Goal: Transaction & Acquisition: Book appointment/travel/reservation

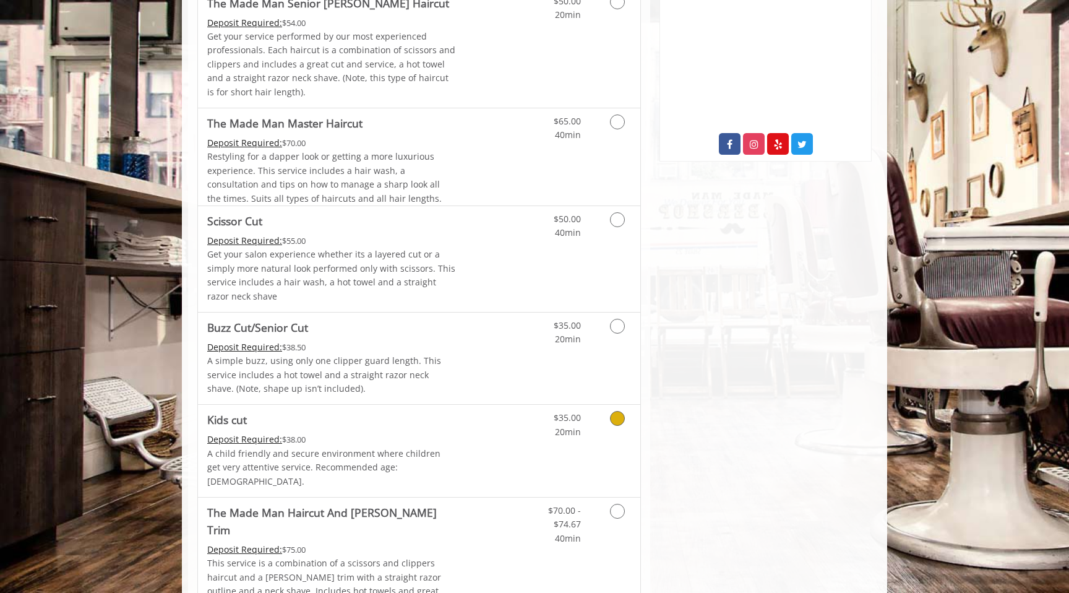
scroll to position [614, 0]
click at [288, 269] on p "Get your salon experience whether its a layered cut or a simply more natural lo…" at bounding box center [331, 276] width 249 height 56
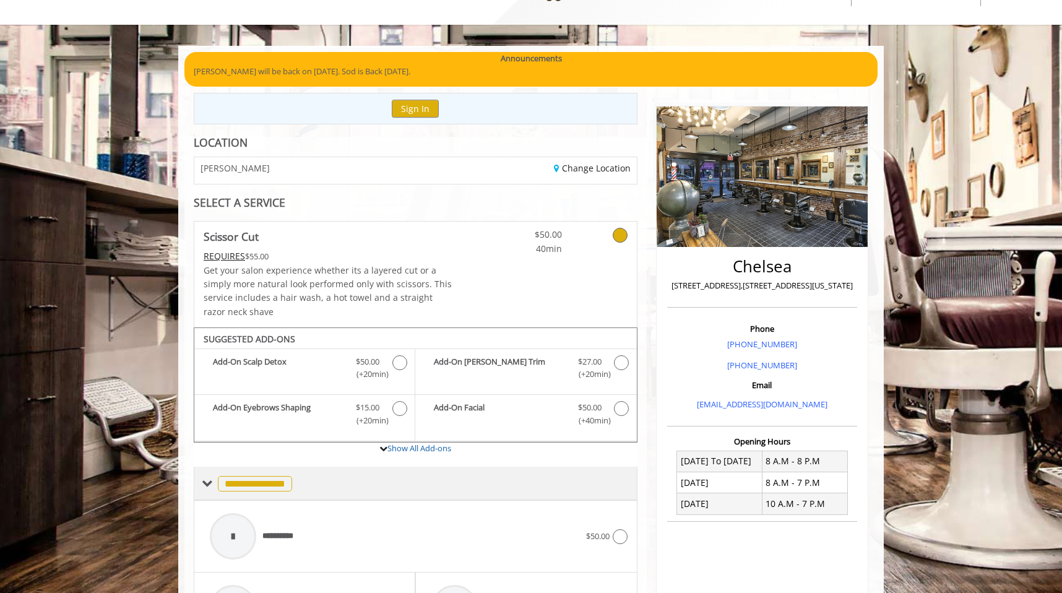
scroll to position [0, 0]
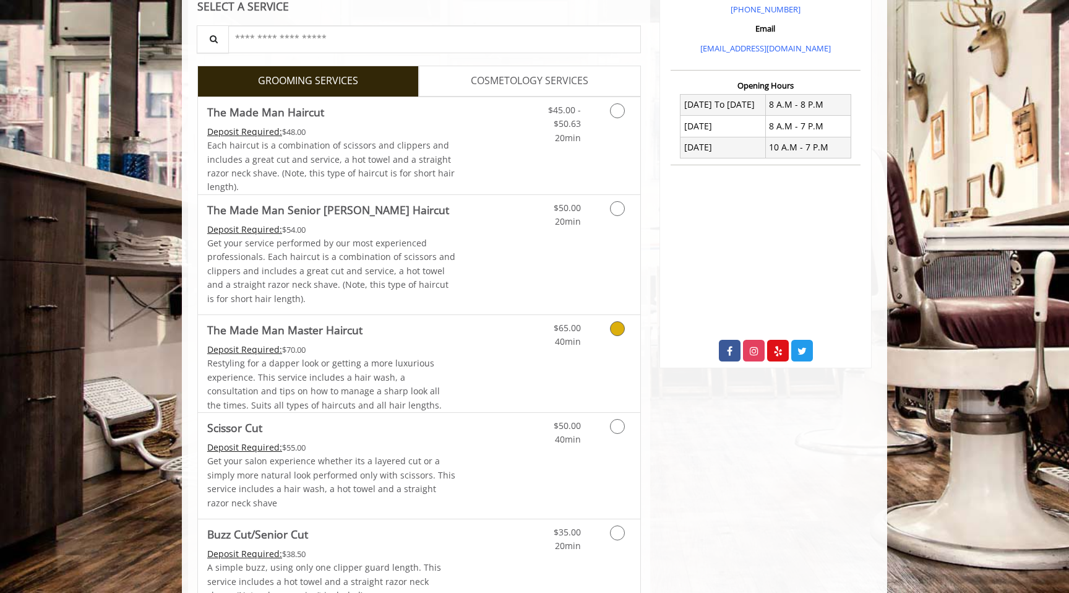
scroll to position [415, 0]
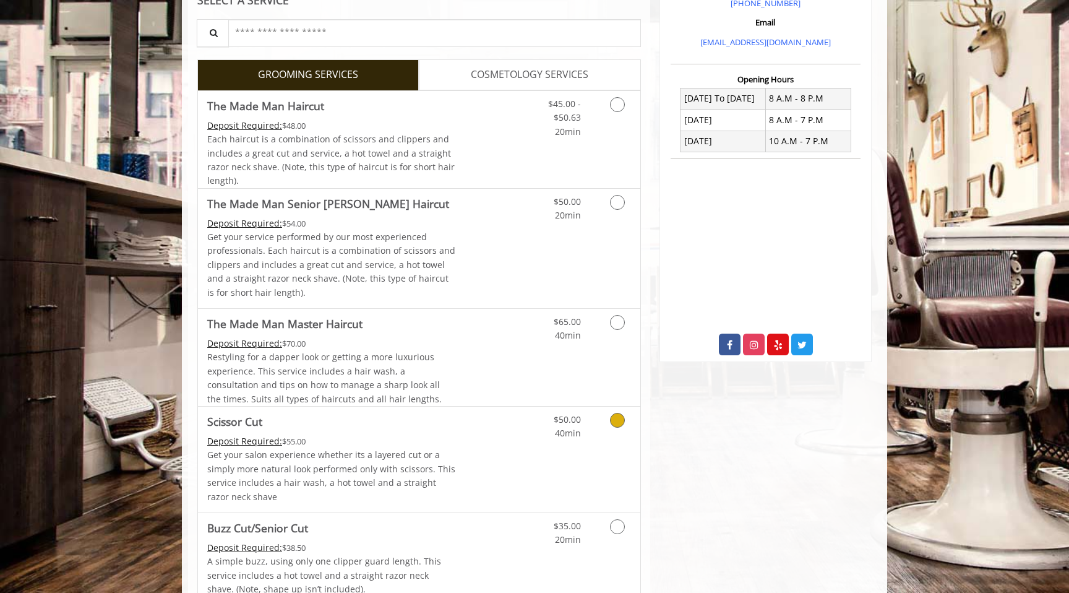
click at [249, 424] on Cut "Scissor Cut" at bounding box center [234, 421] width 55 height 17
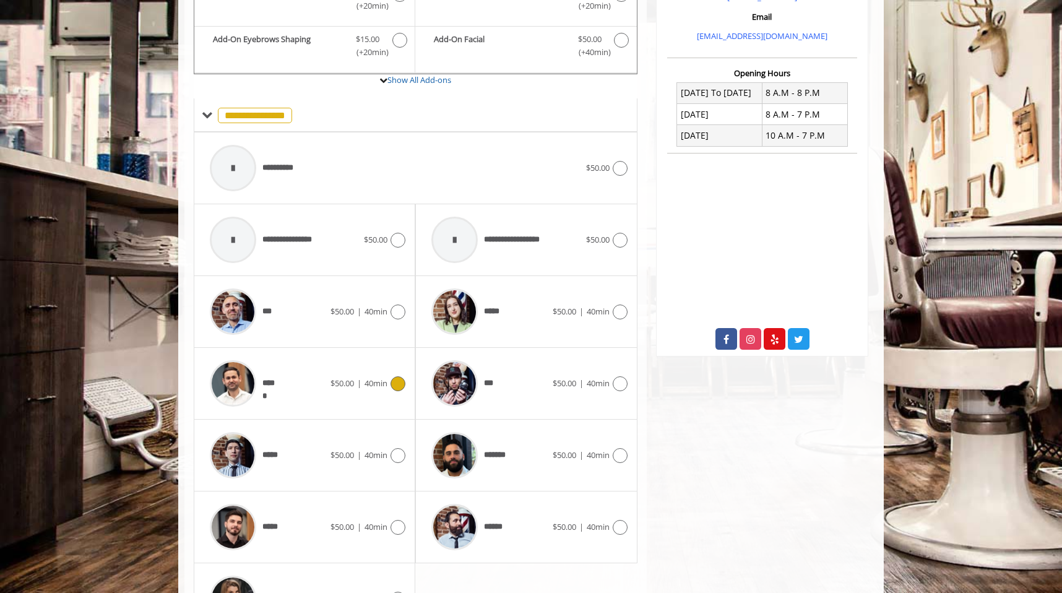
scroll to position [505, 0]
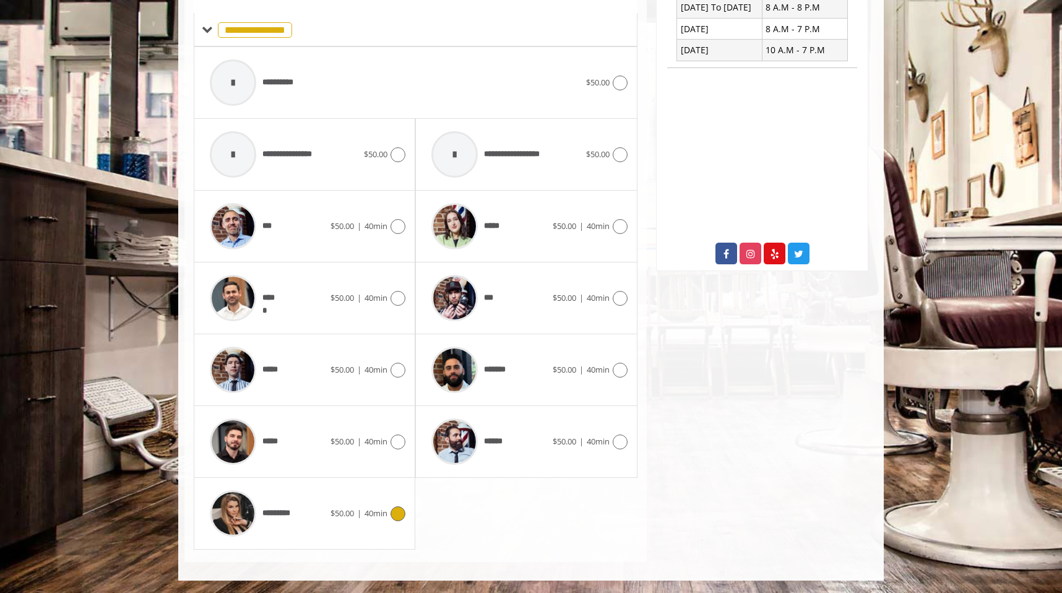
click at [306, 519] on div "*********" at bounding box center [267, 513] width 127 height 59
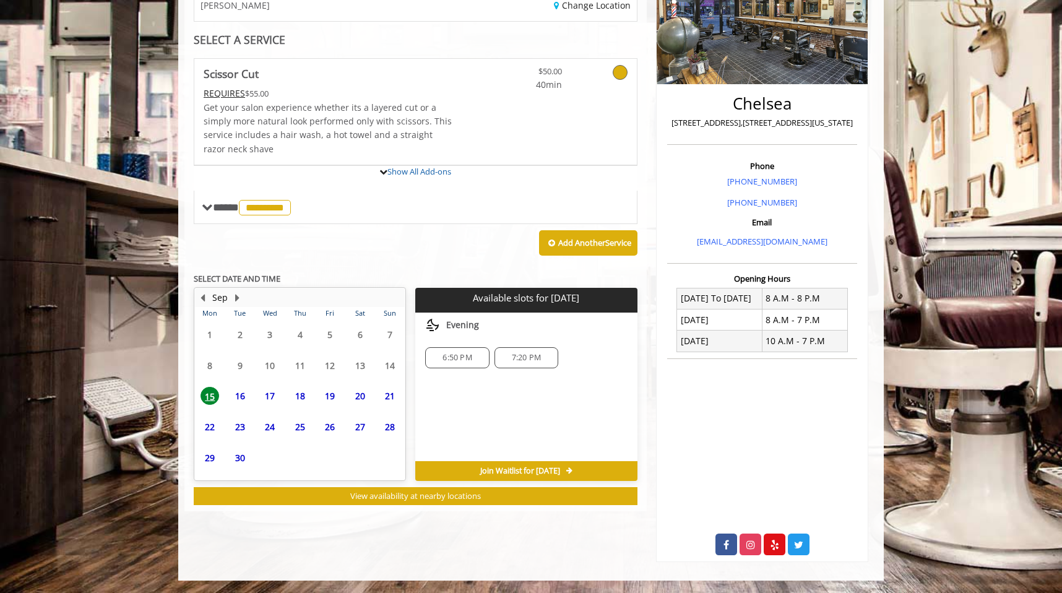
scroll to position [277, 0]
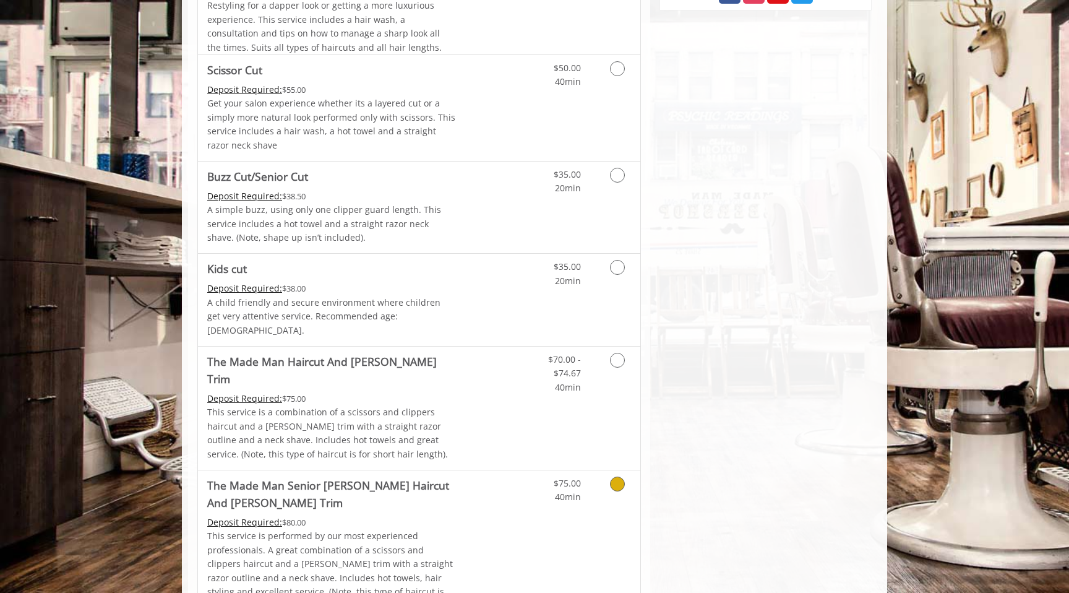
scroll to position [770, 0]
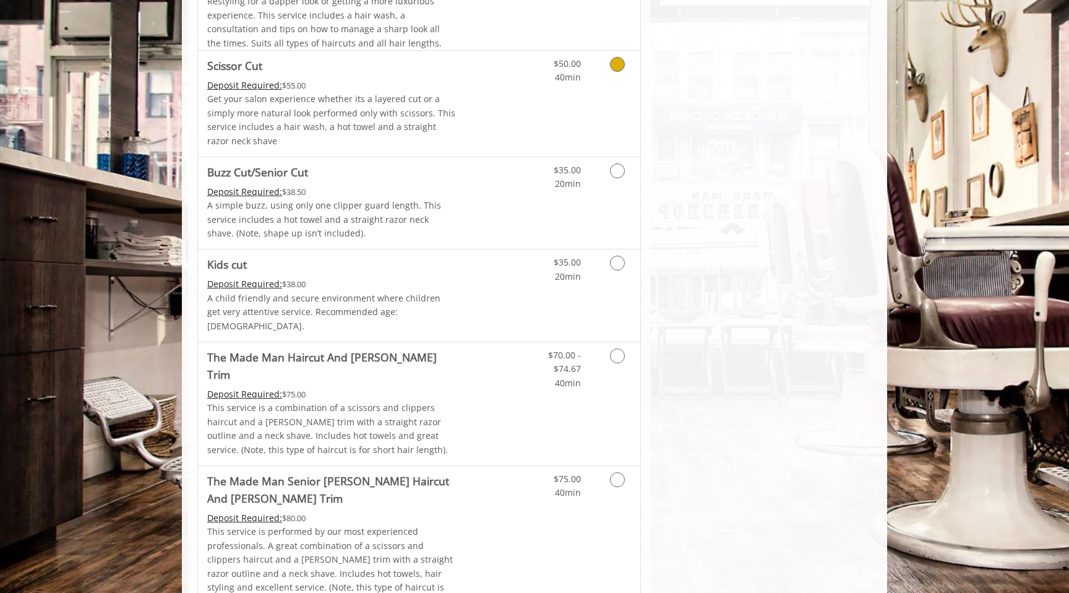
click at [273, 96] on p "Get your salon experience whether its a layered cut or a simply more natural lo…" at bounding box center [331, 120] width 249 height 56
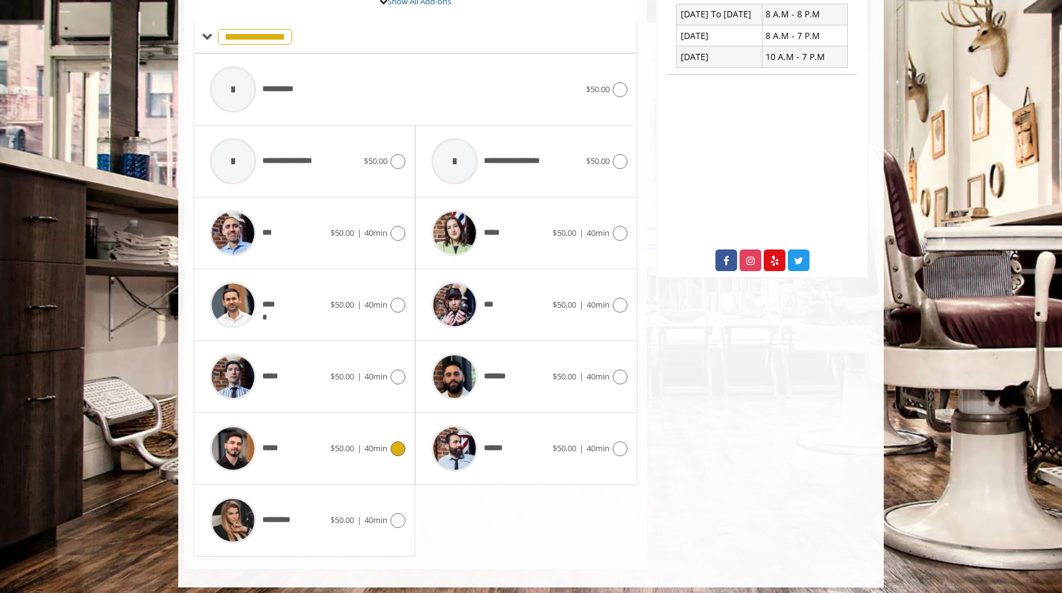
scroll to position [505, 0]
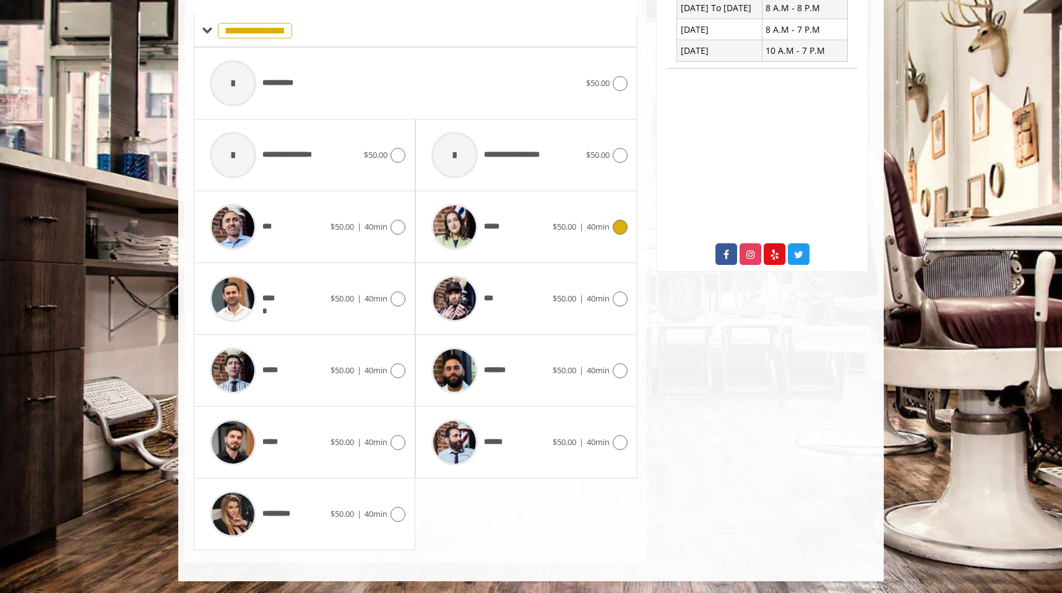
click at [489, 243] on span "*****" at bounding box center [465, 226] width 80 height 59
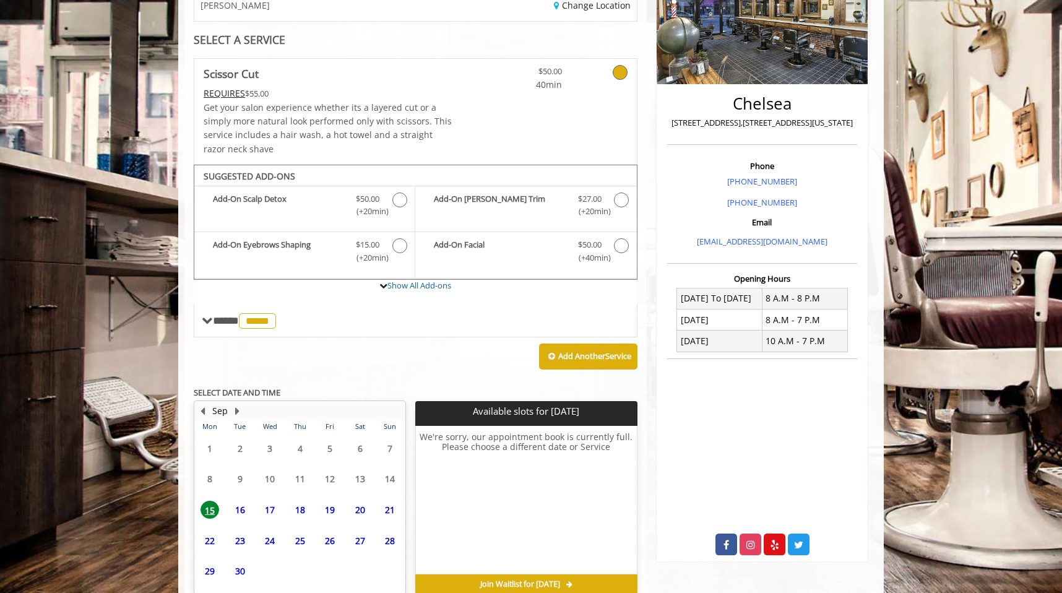
scroll to position [277, 0]
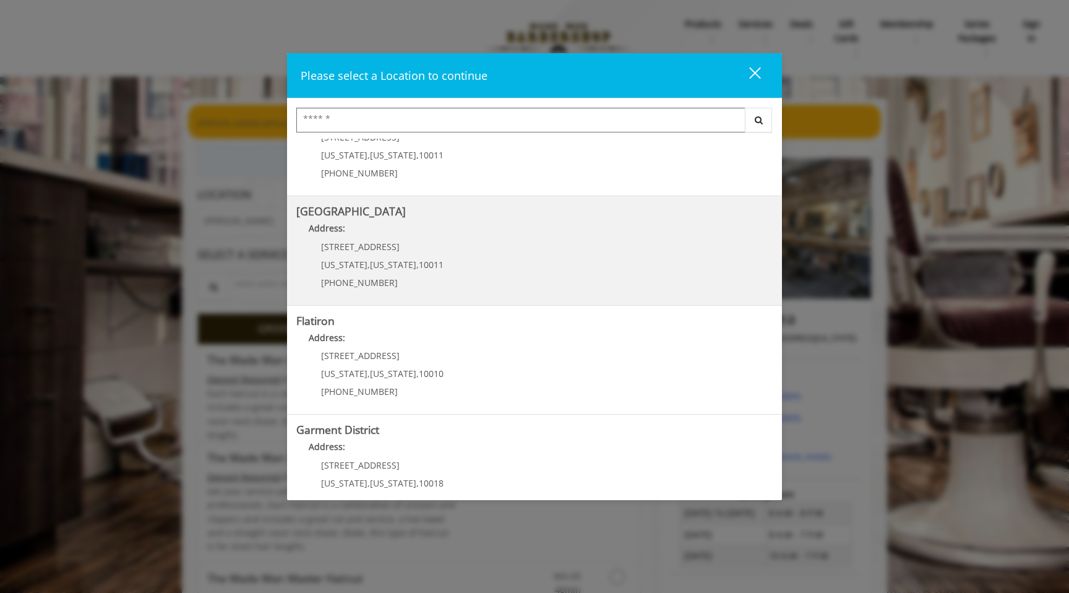
scroll to position [191, 0]
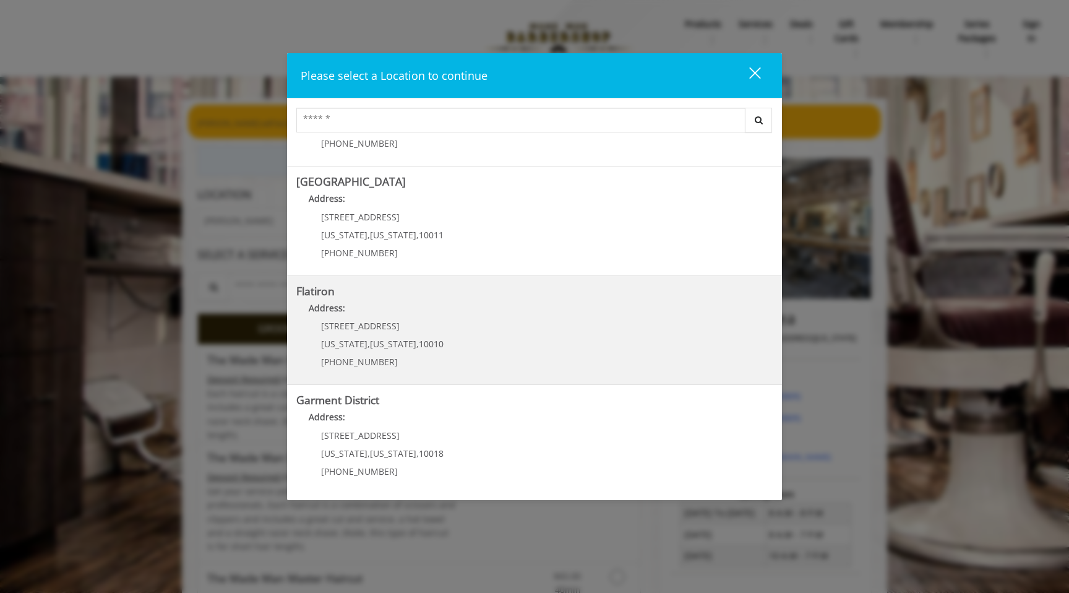
click at [383, 343] on span "New York" at bounding box center [393, 344] width 46 height 12
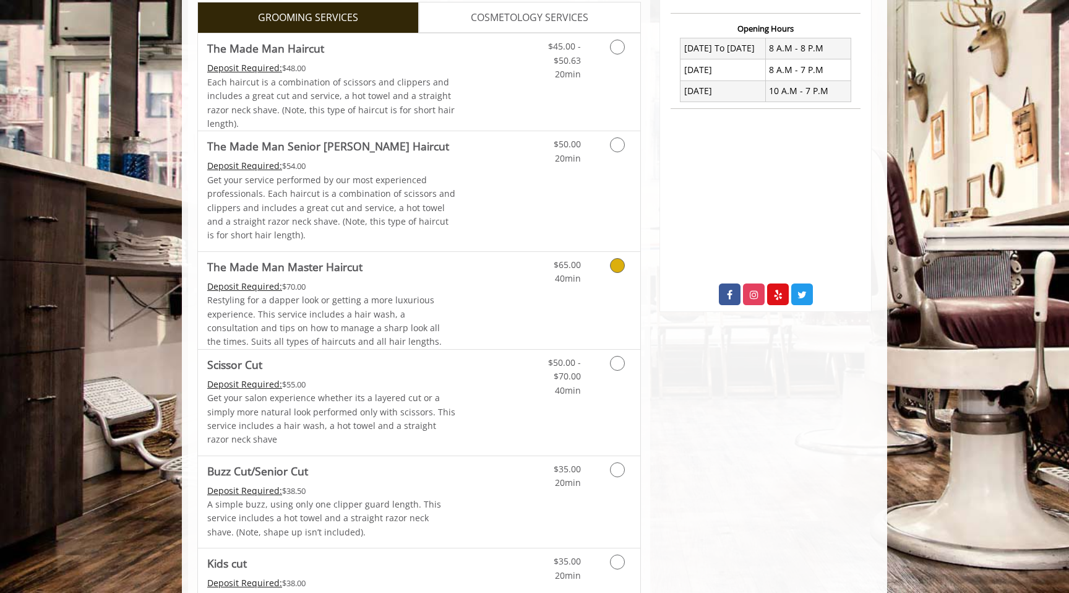
scroll to position [313, 0]
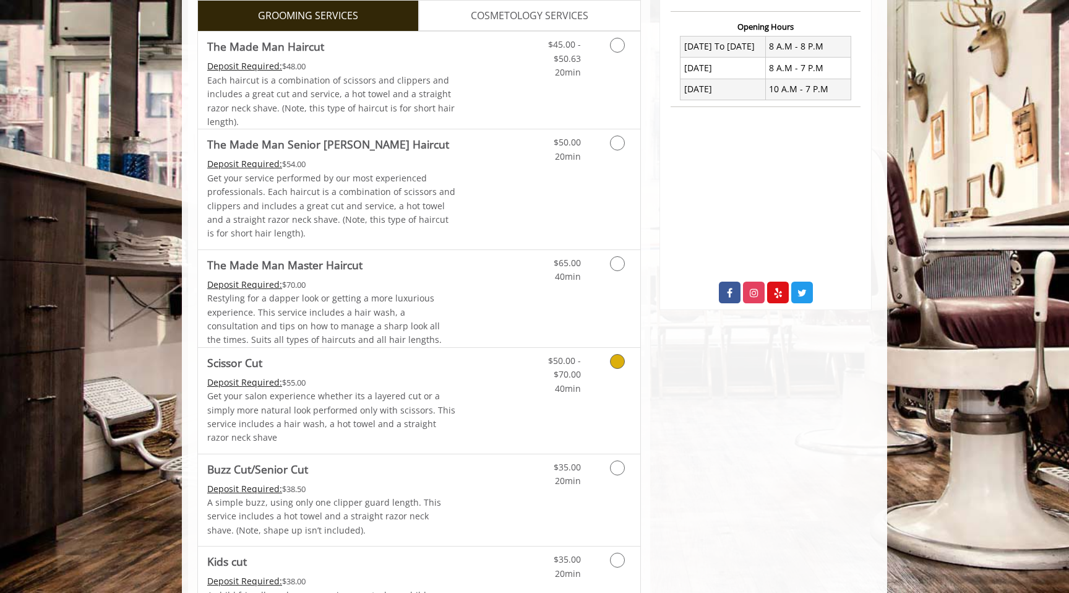
click at [337, 390] on p "Get your salon experience whether its a layered cut or a simply more natural lo…" at bounding box center [331, 417] width 249 height 56
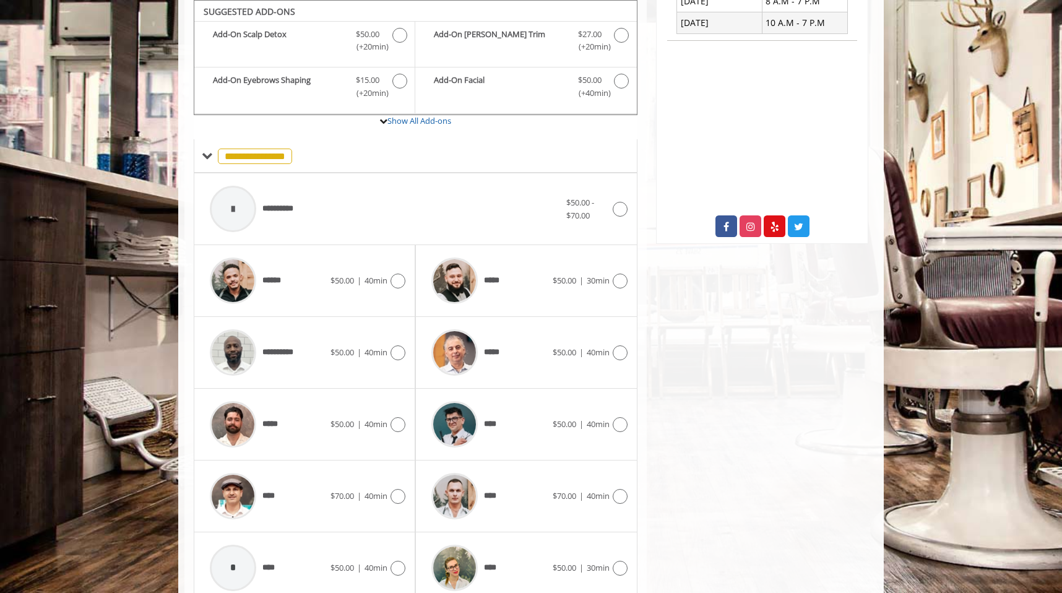
scroll to position [434, 0]
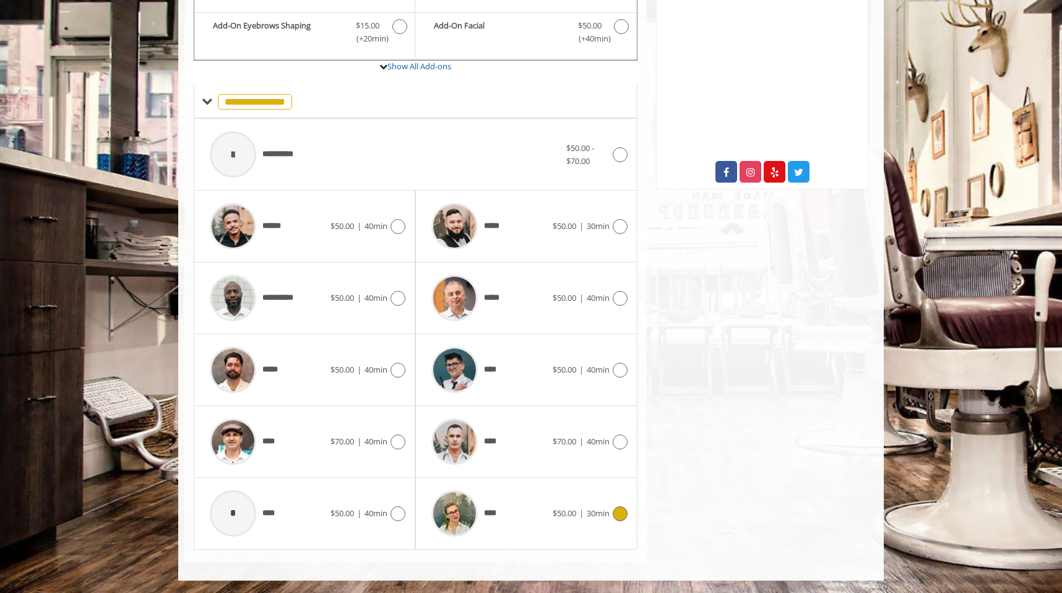
click at [498, 520] on span "****" at bounding box center [463, 513] width 77 height 59
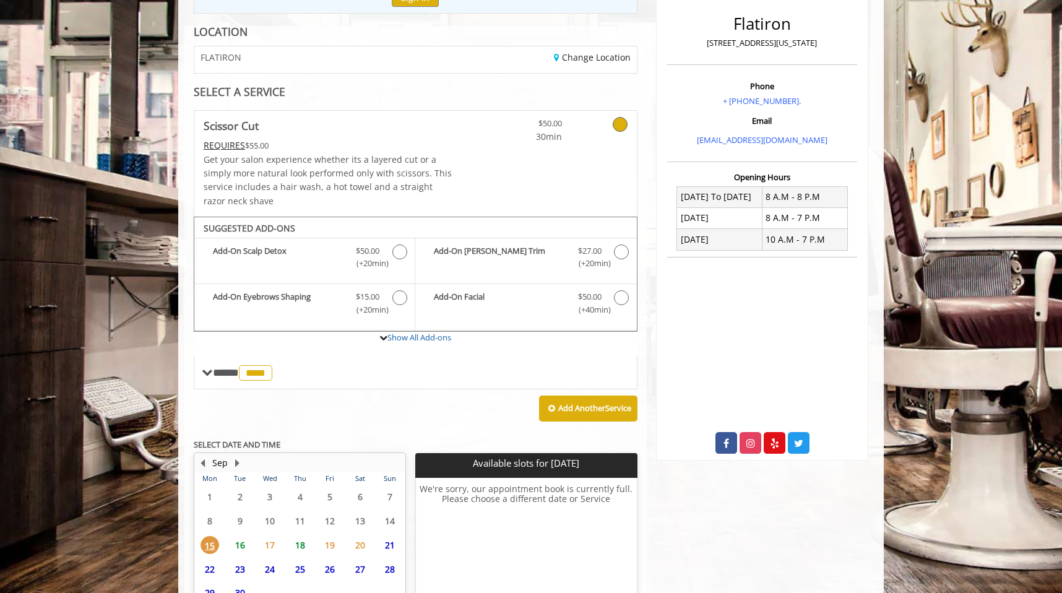
scroll to position [277, 0]
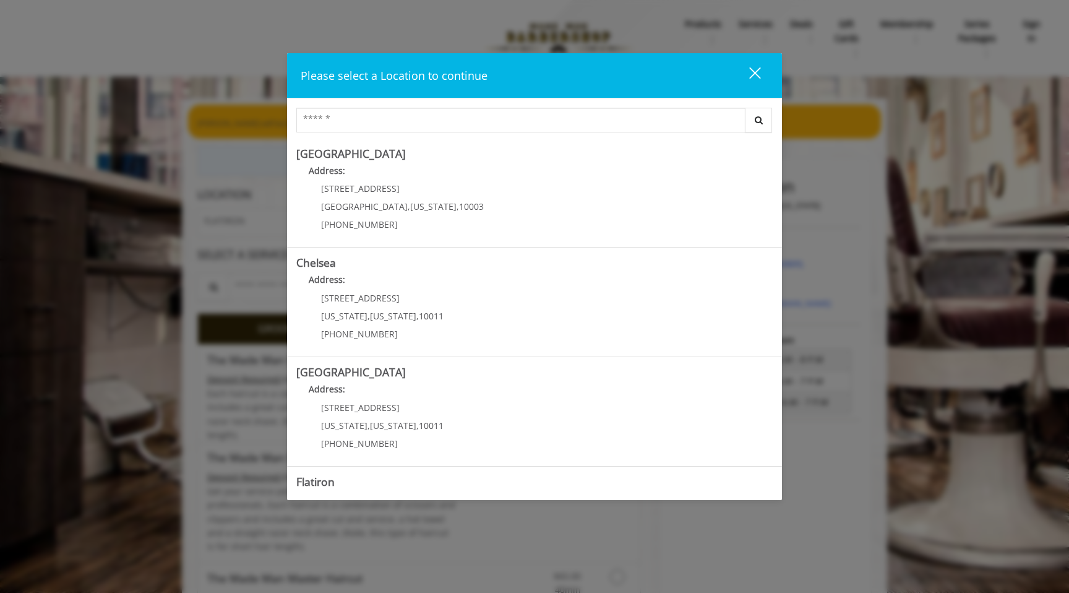
click at [168, 183] on div "Please select a Location to continue close Search Greenwich Village Address: 60…" at bounding box center [534, 296] width 1069 height 593
click at [757, 78] on div "close" at bounding box center [747, 75] width 25 height 19
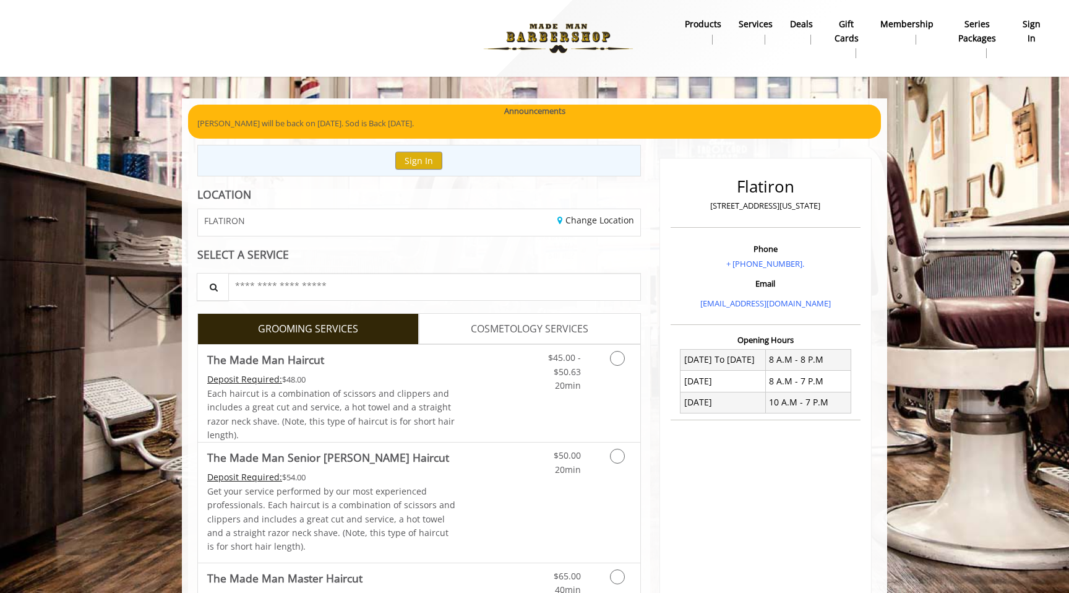
click at [563, 35] on img at bounding box center [558, 38] width 170 height 68
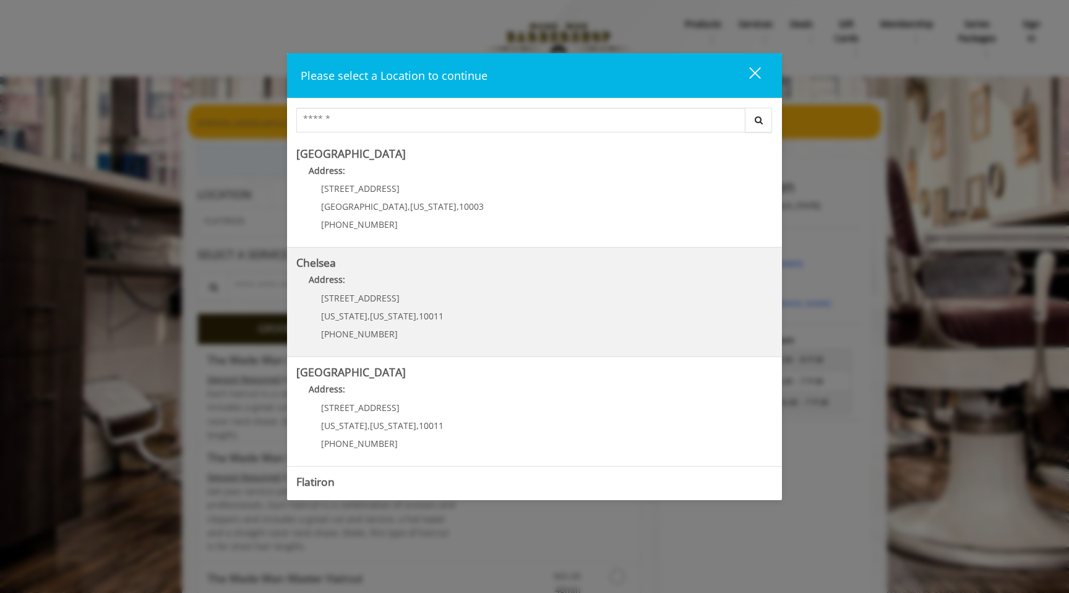
click at [381, 319] on span "[US_STATE]" at bounding box center [393, 316] width 46 height 12
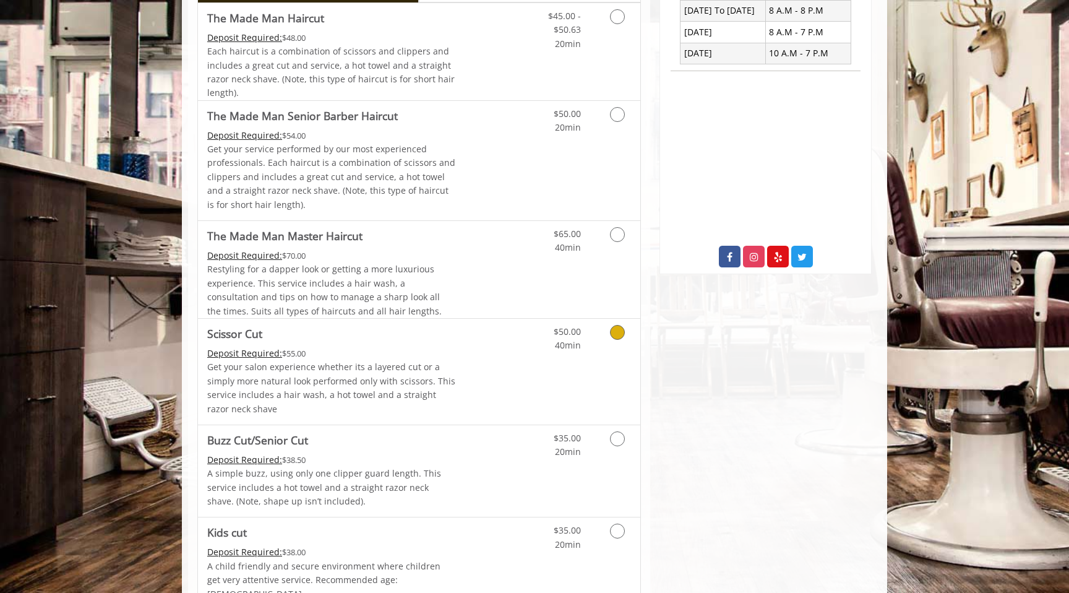
click at [333, 363] on p "Get your salon experience whether its a layered cut or a simply more natural lo…" at bounding box center [331, 388] width 249 height 56
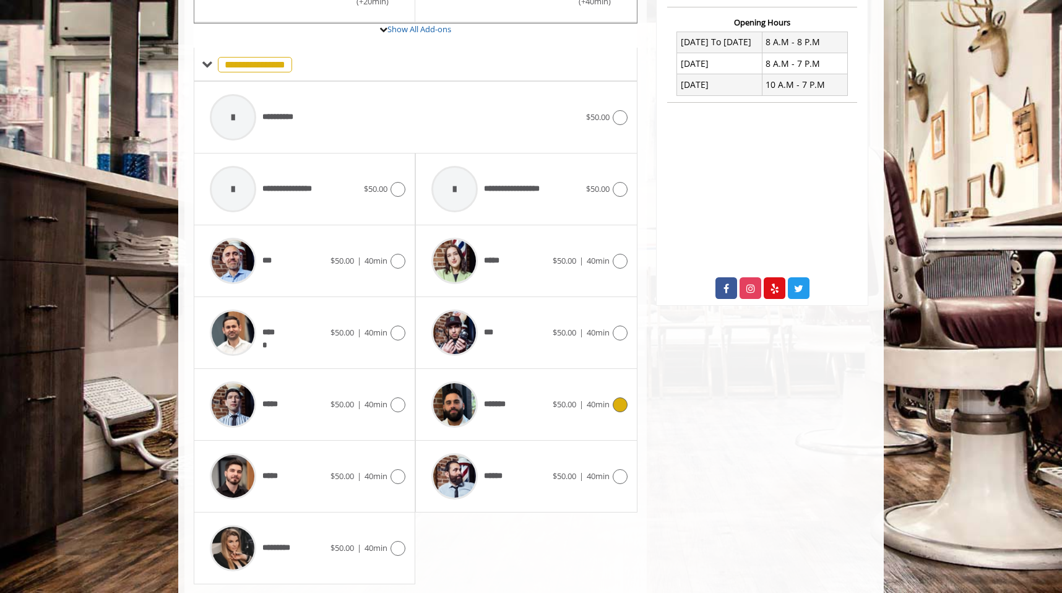
scroll to position [496, 0]
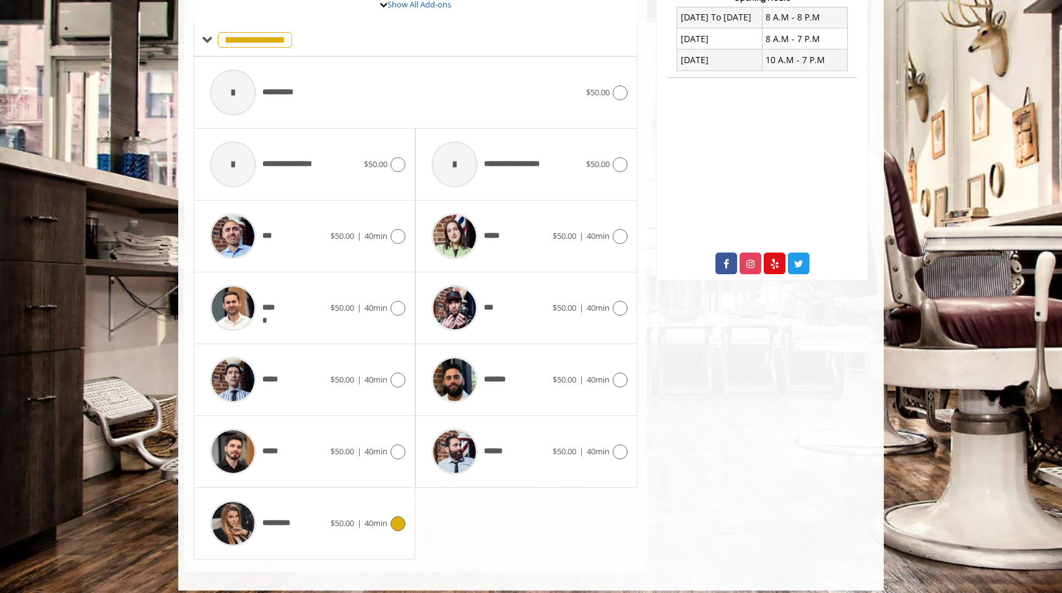
click at [347, 525] on span "$50.00" at bounding box center [342, 522] width 24 height 11
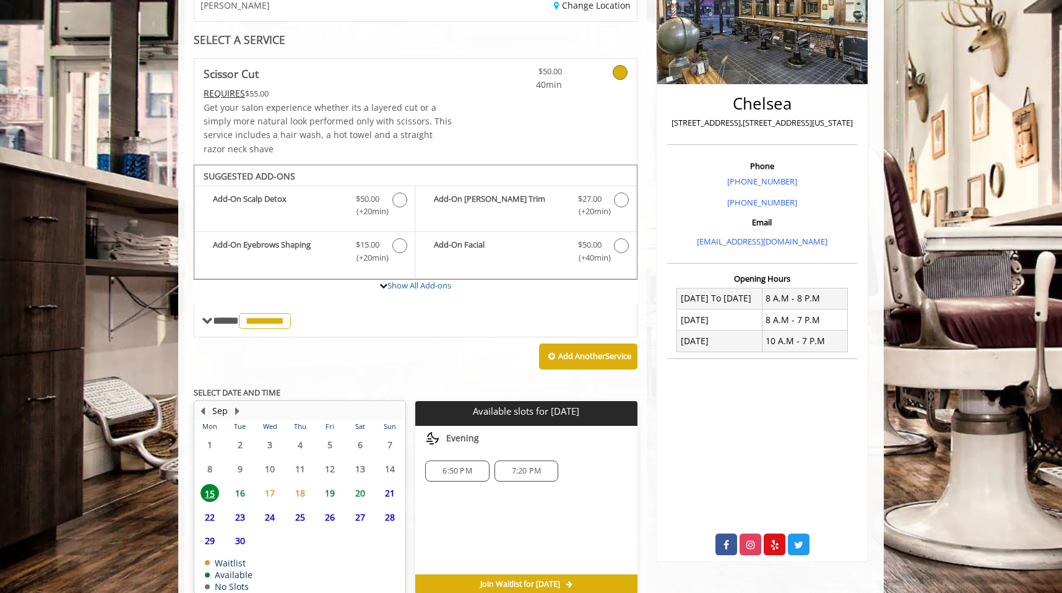
scroll to position [277, 0]
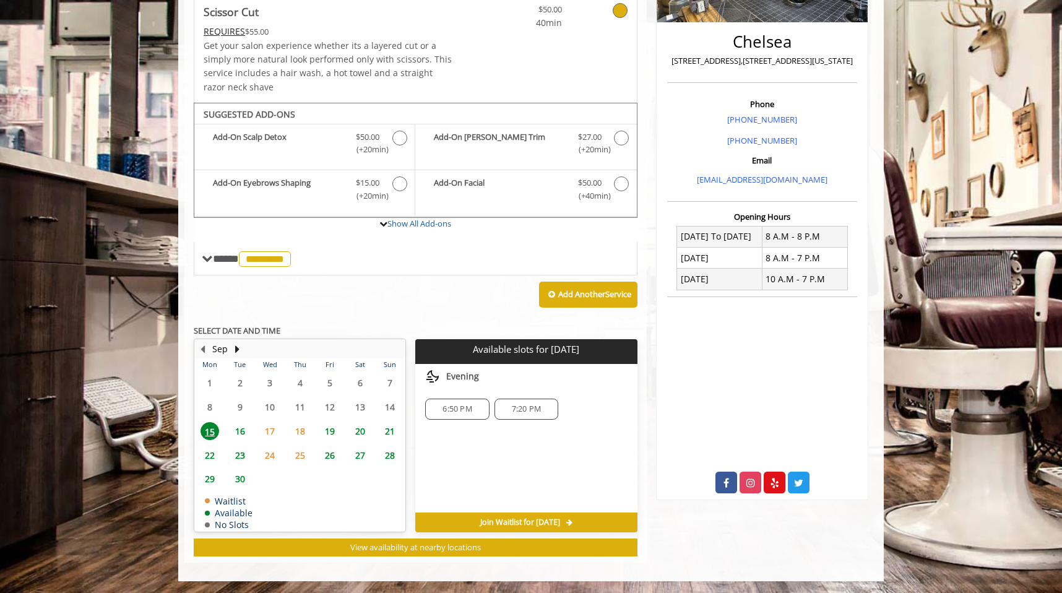
click at [204, 432] on span "15" at bounding box center [209, 431] width 19 height 18
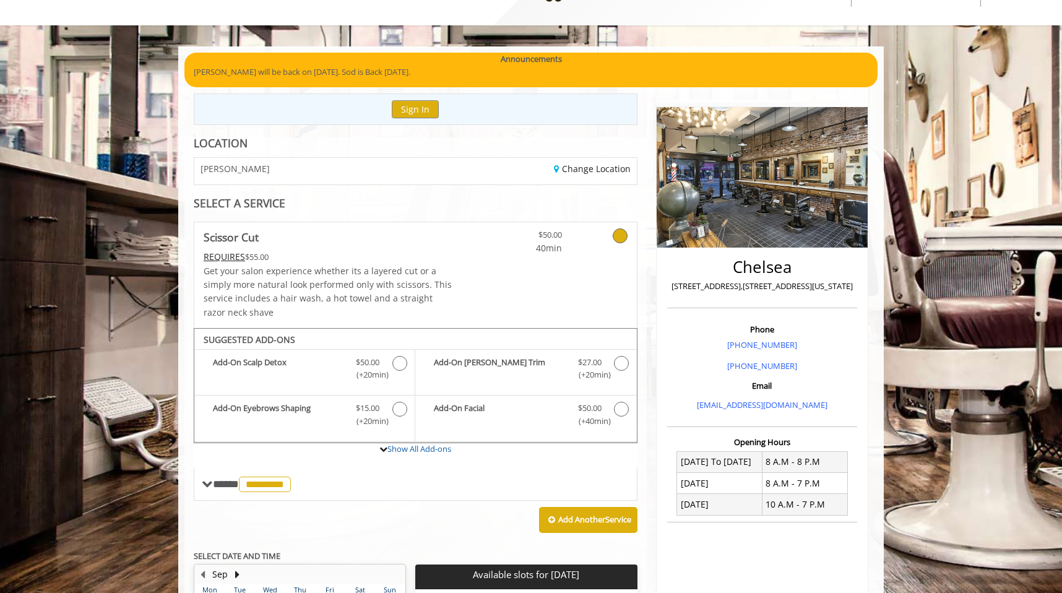
scroll to position [0, 0]
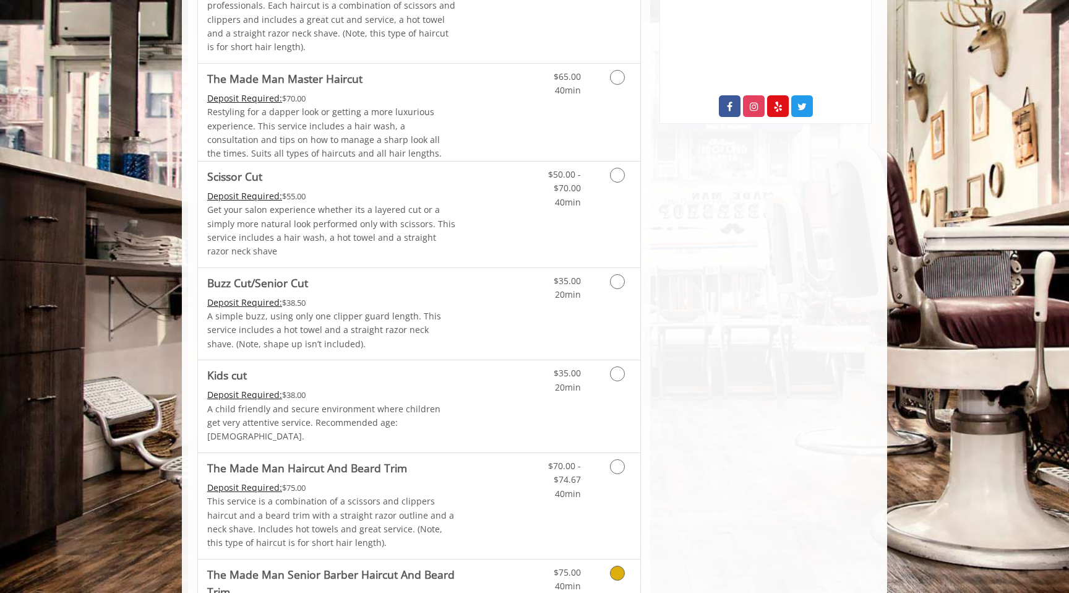
scroll to position [499, 0]
click at [349, 239] on p "Get your salon experience whether its a layered cut or a simply more natural lo…" at bounding box center [331, 232] width 249 height 56
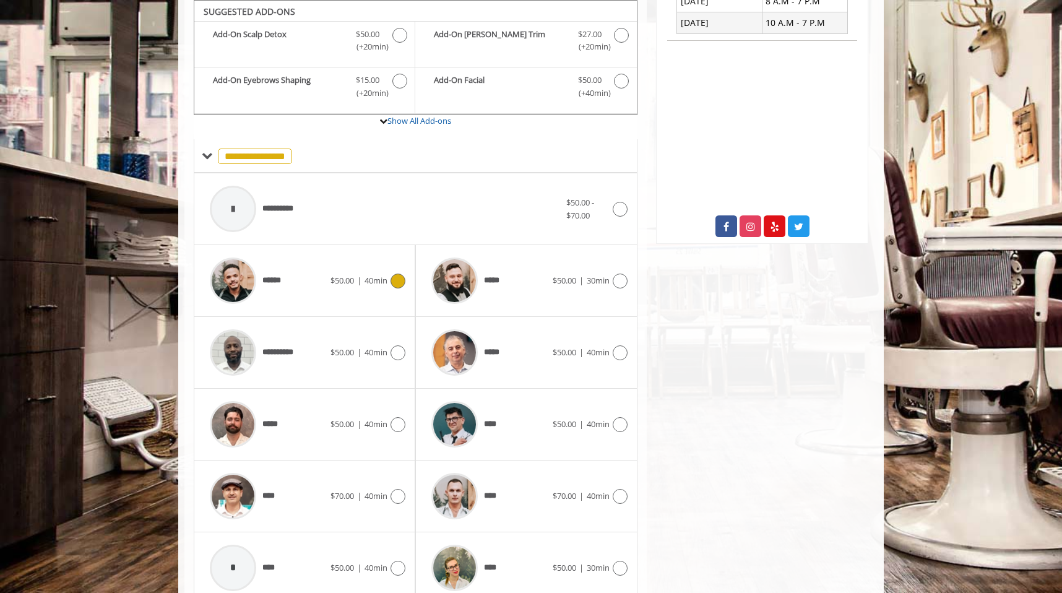
scroll to position [434, 0]
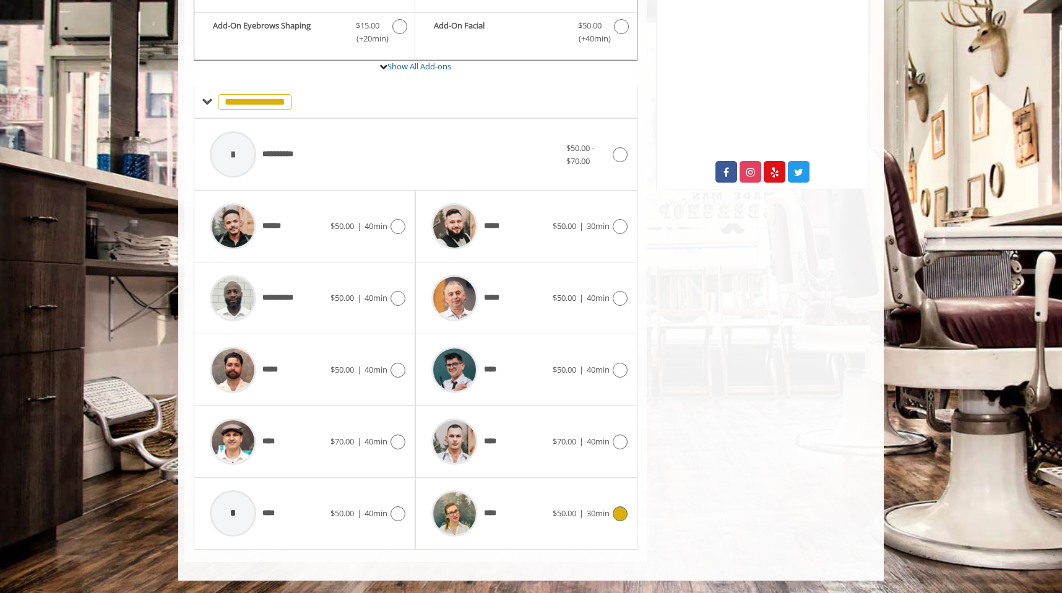
click at [510, 504] on div "****" at bounding box center [488, 513] width 127 height 59
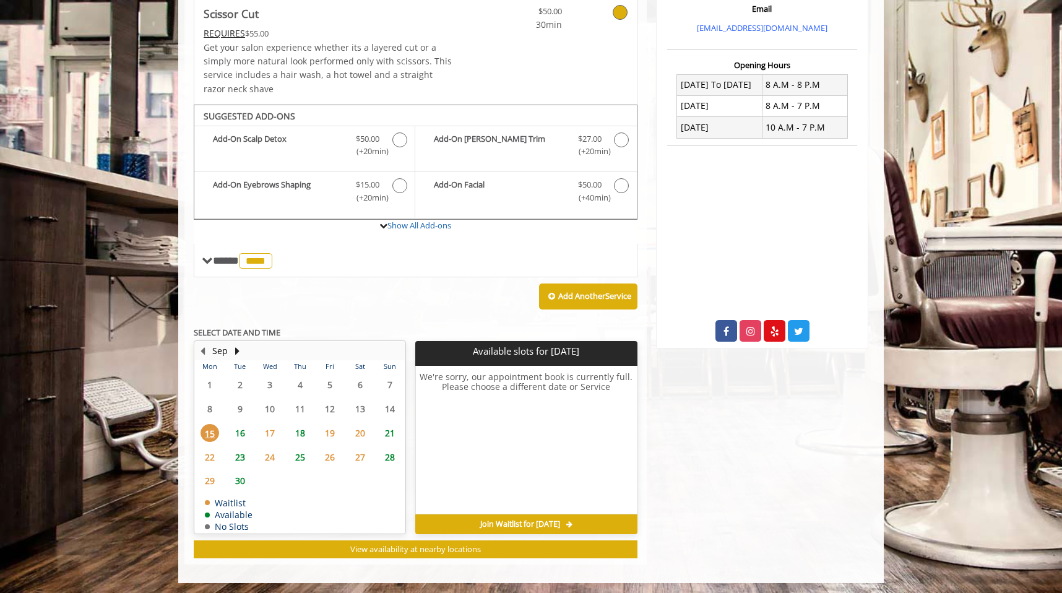
scroll to position [277, 0]
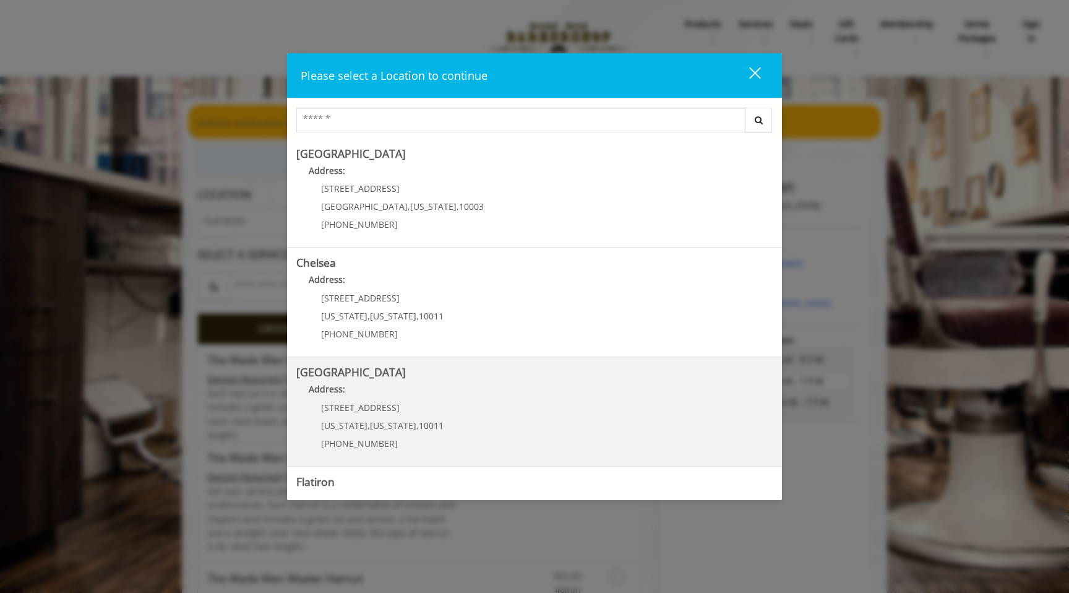
click at [442, 414] on Street "Chelsea 15th Street Address: 267 W 15th St New York , New York , 10011 (646) 85…" at bounding box center [534, 411] width 476 height 90
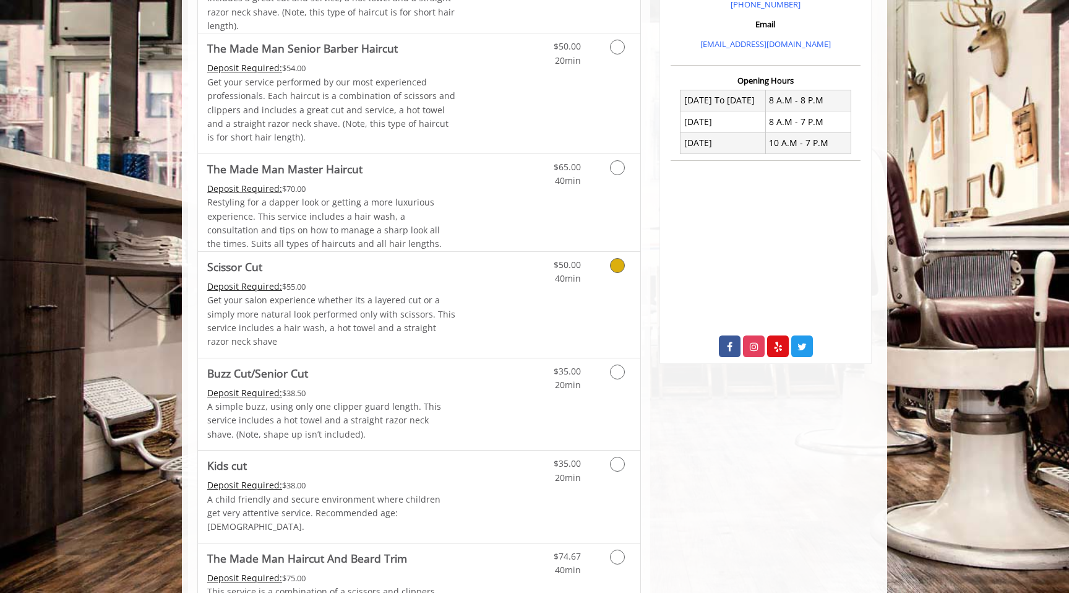
click at [376, 325] on p "Get your salon experience whether its a layered cut or a simply more natural lo…" at bounding box center [331, 321] width 249 height 56
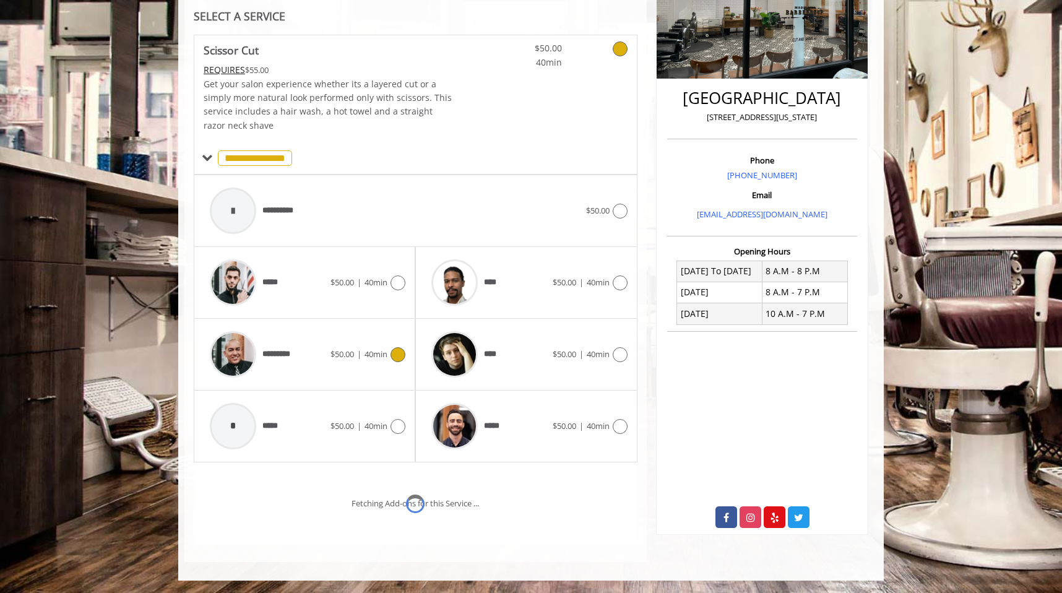
scroll to position [290, 0]
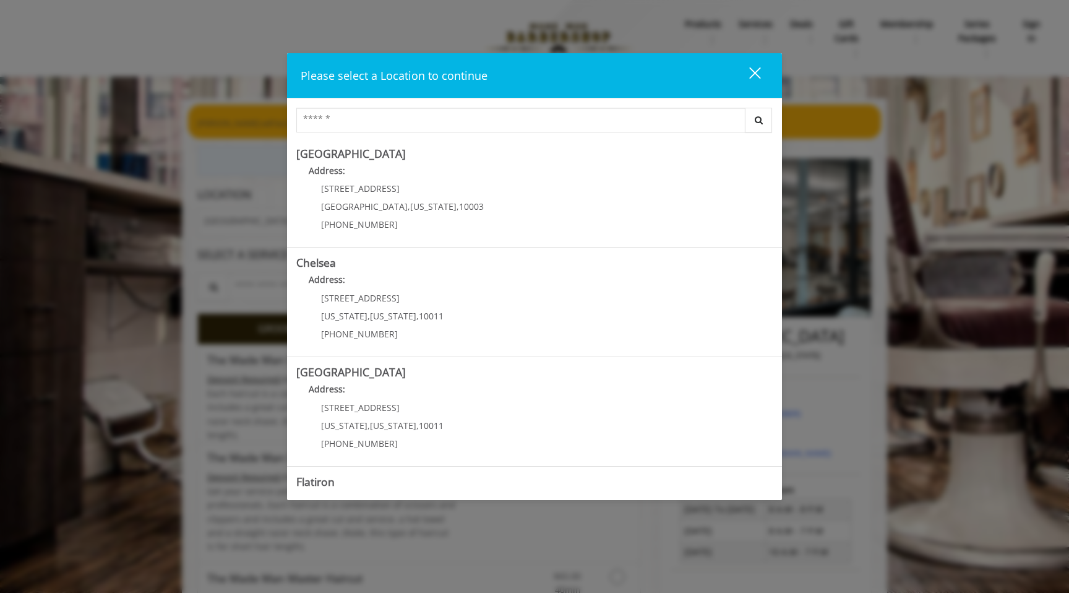
click at [753, 71] on div "close dialog" at bounding box center [755, 73] width 12 height 12
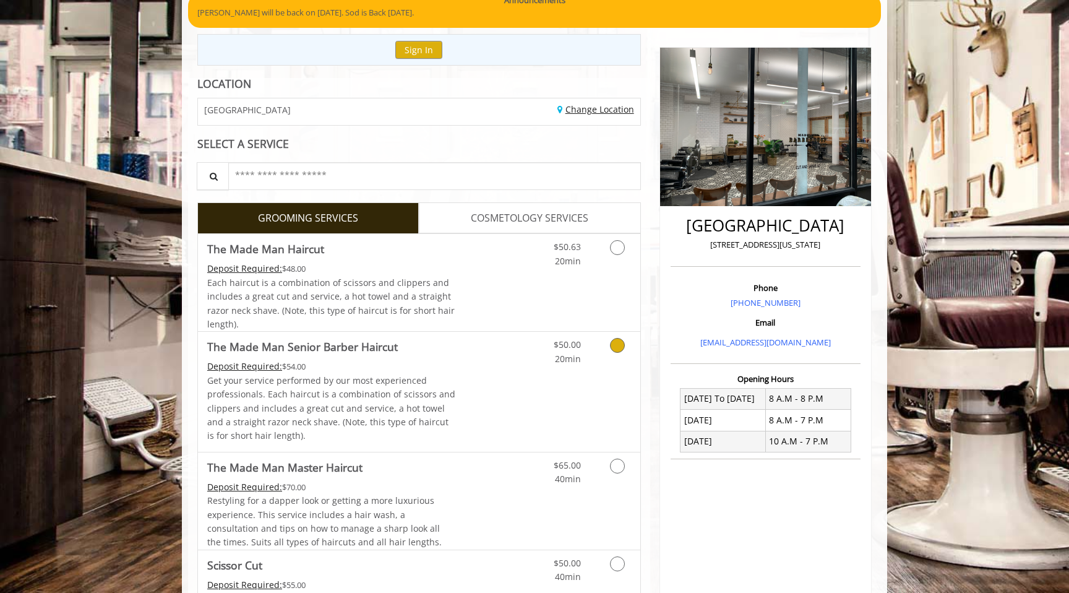
scroll to position [127, 0]
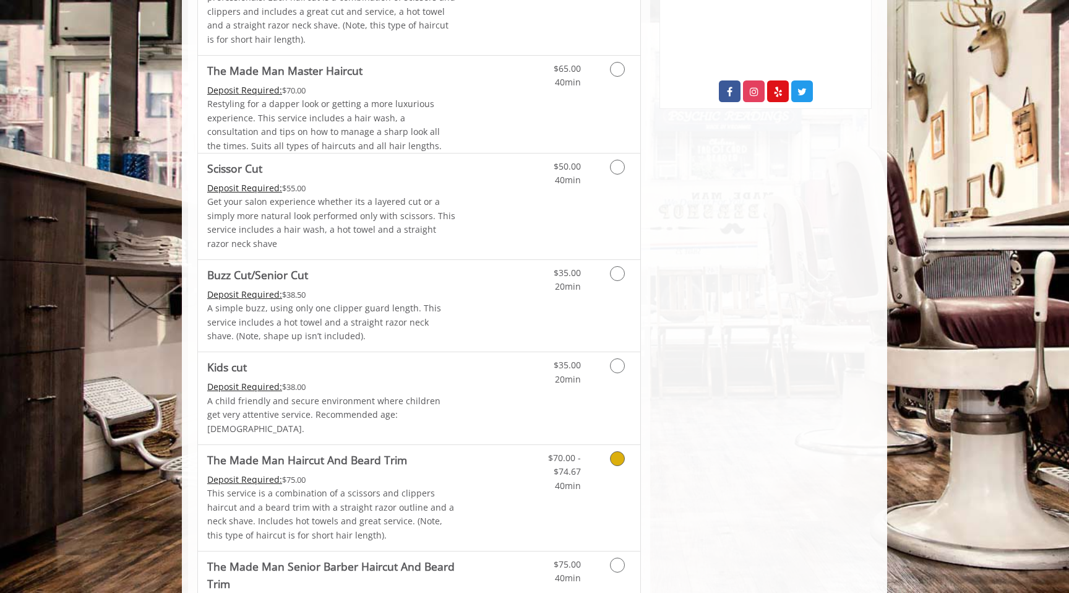
scroll to position [650, 0]
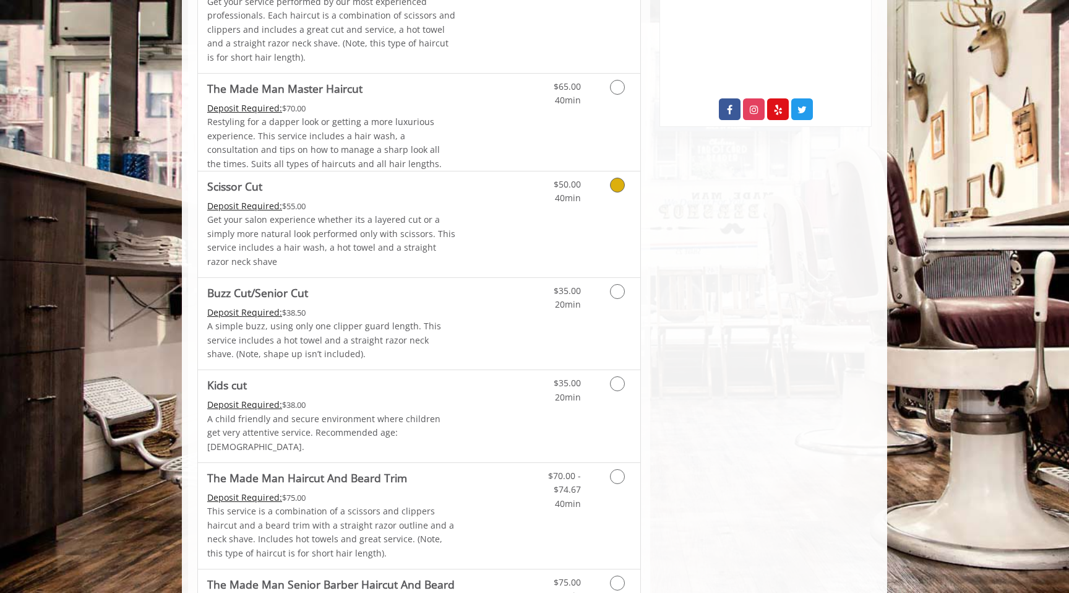
click at [342, 228] on p "Get your salon experience whether its a layered cut or a simply more natural lo…" at bounding box center [331, 241] width 249 height 56
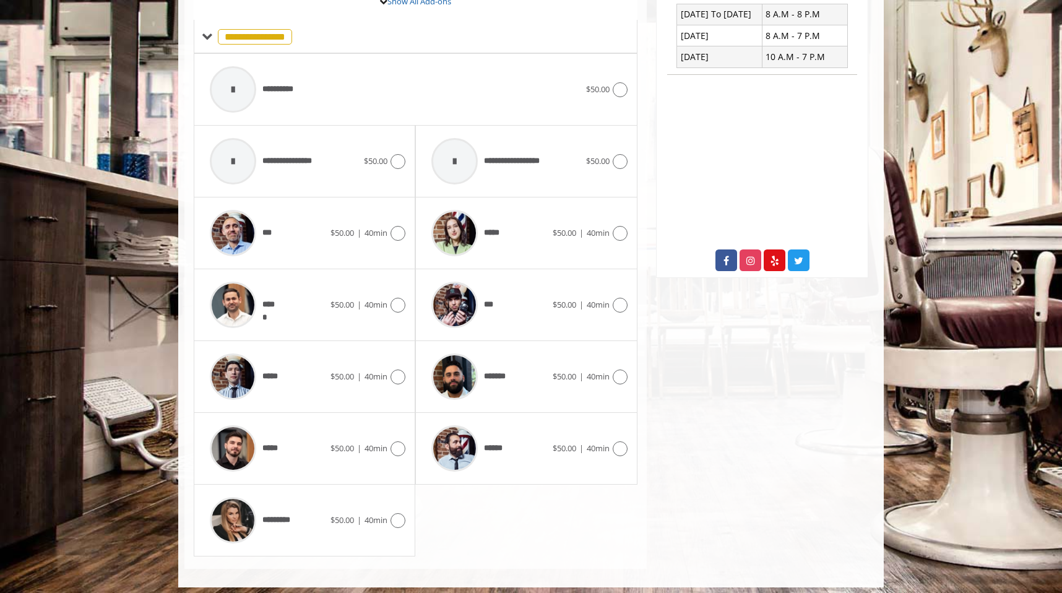
scroll to position [505, 0]
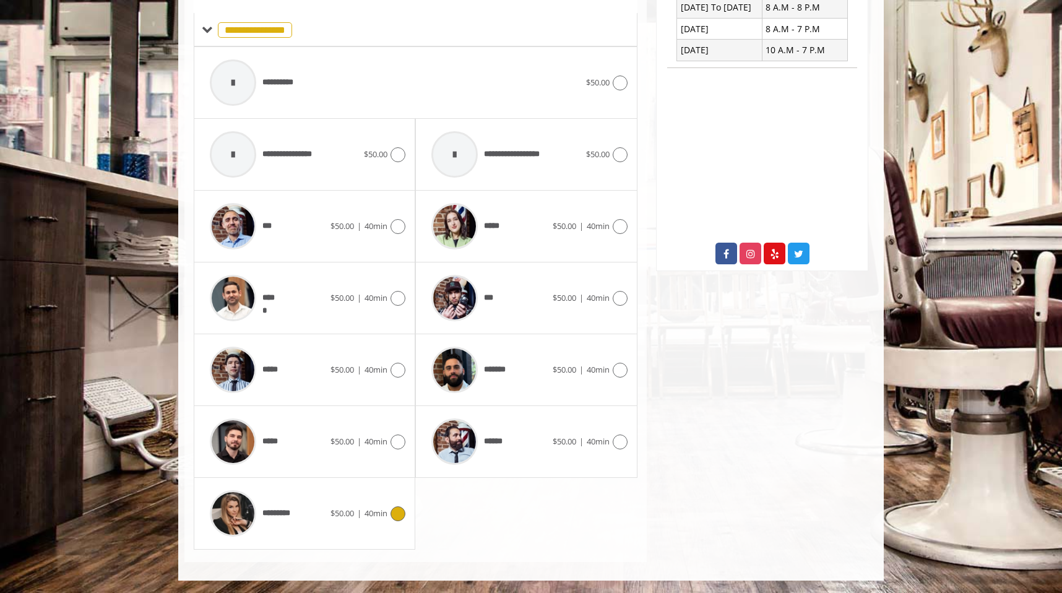
click at [344, 515] on span "$50.00" at bounding box center [342, 512] width 24 height 11
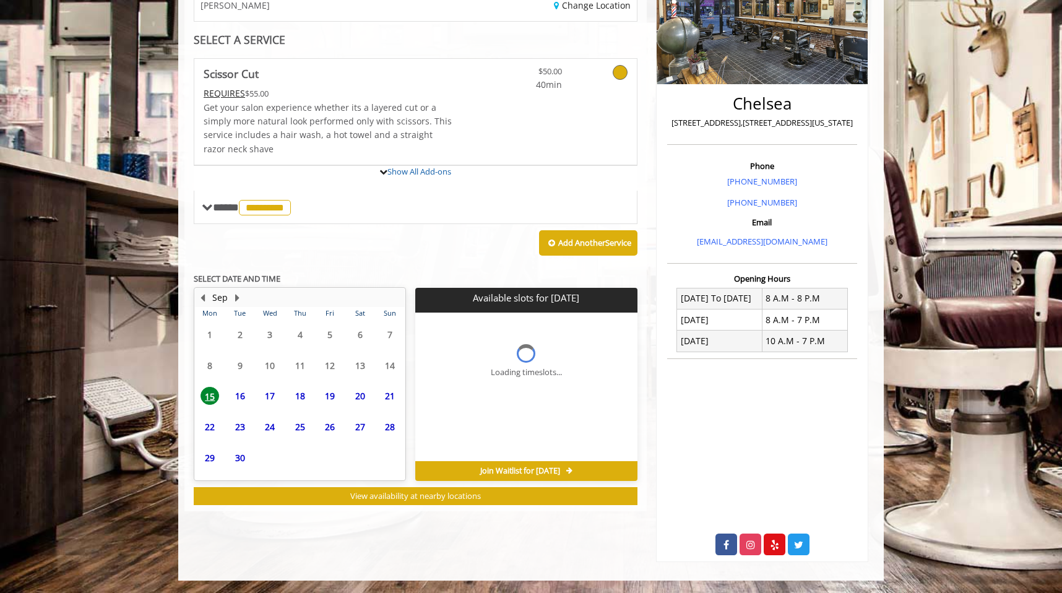
scroll to position [277, 0]
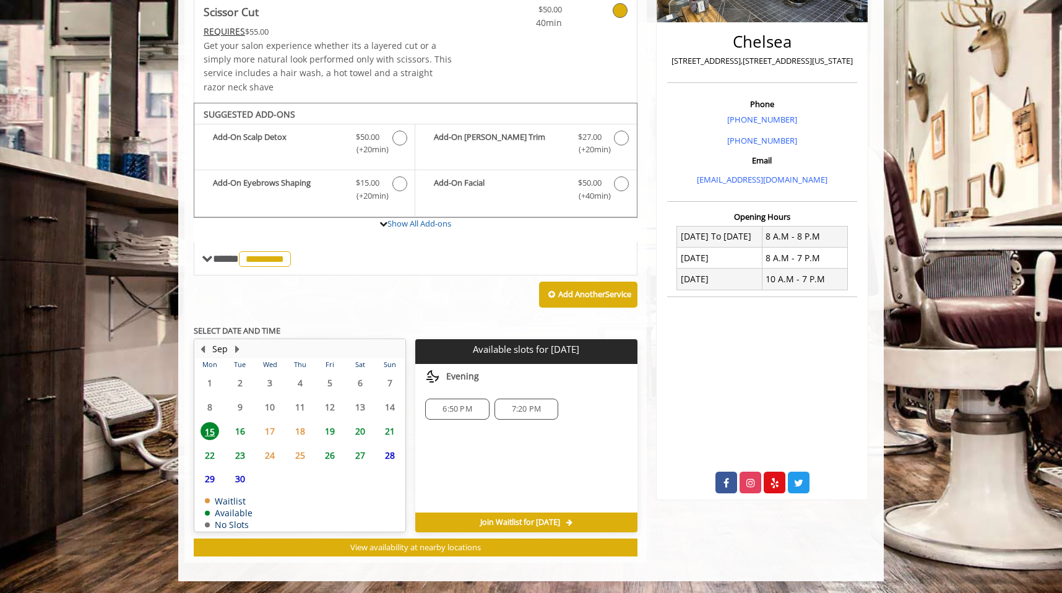
click at [461, 406] on span "6:50 PM" at bounding box center [456, 409] width 29 height 10
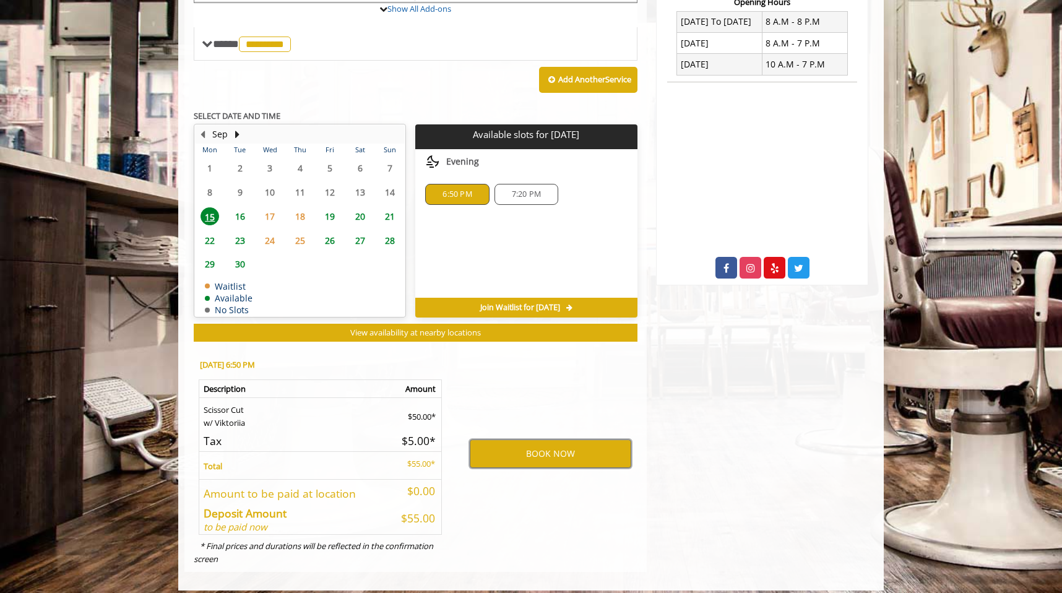
scroll to position [497, 0]
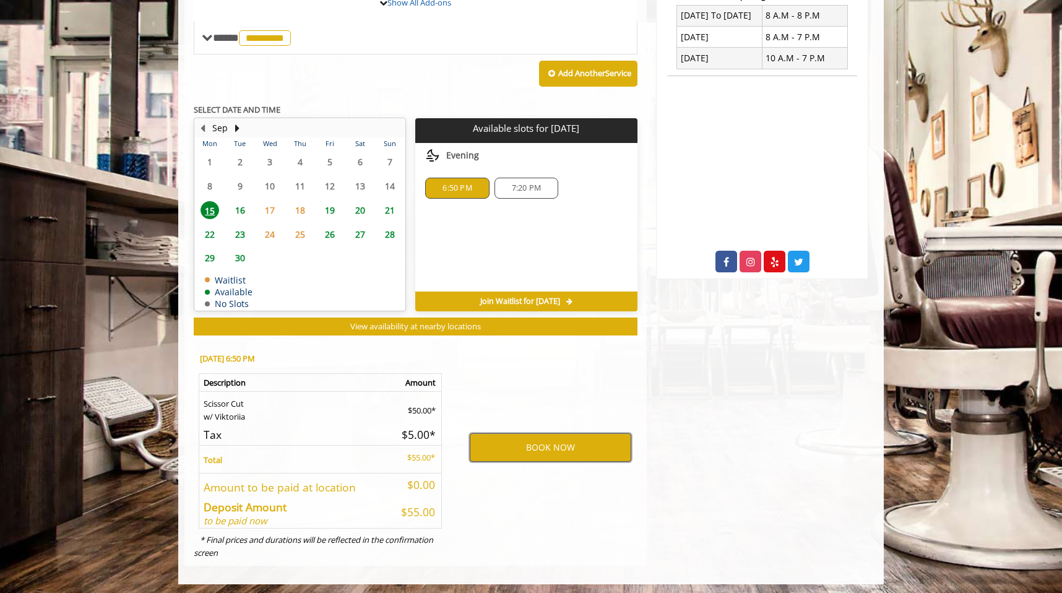
click at [539, 444] on button "BOOK NOW" at bounding box center [550, 447] width 161 height 28
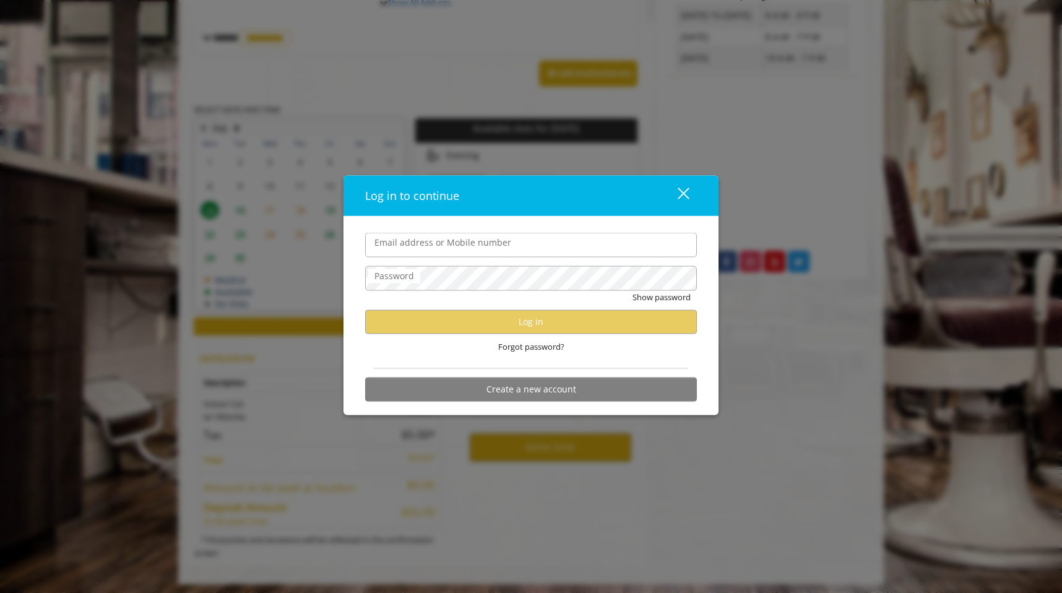
type input "**********"
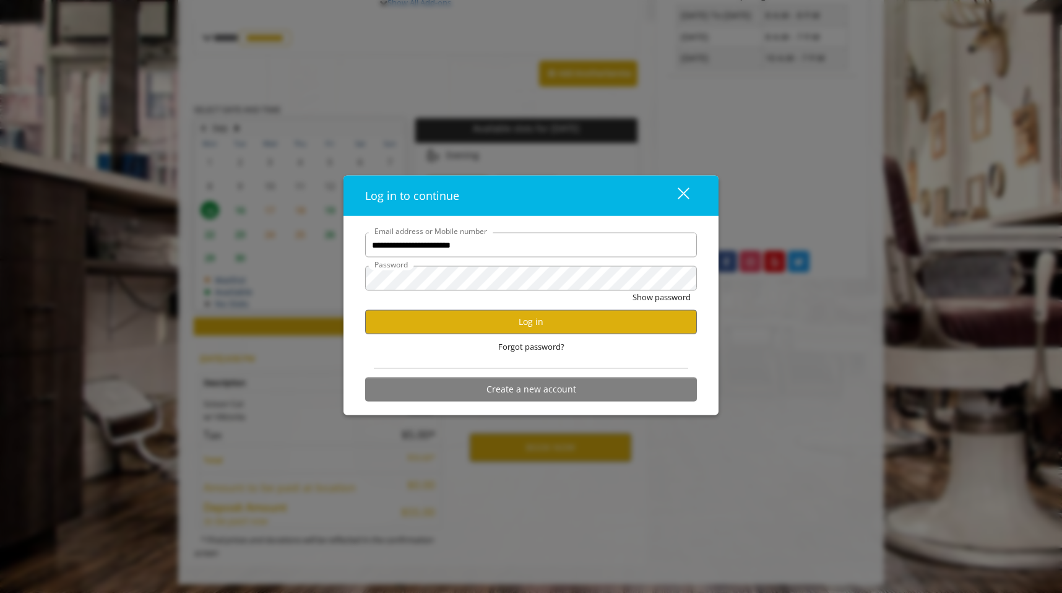
scroll to position [0, 0]
click at [528, 326] on button "Log in" at bounding box center [531, 321] width 332 height 24
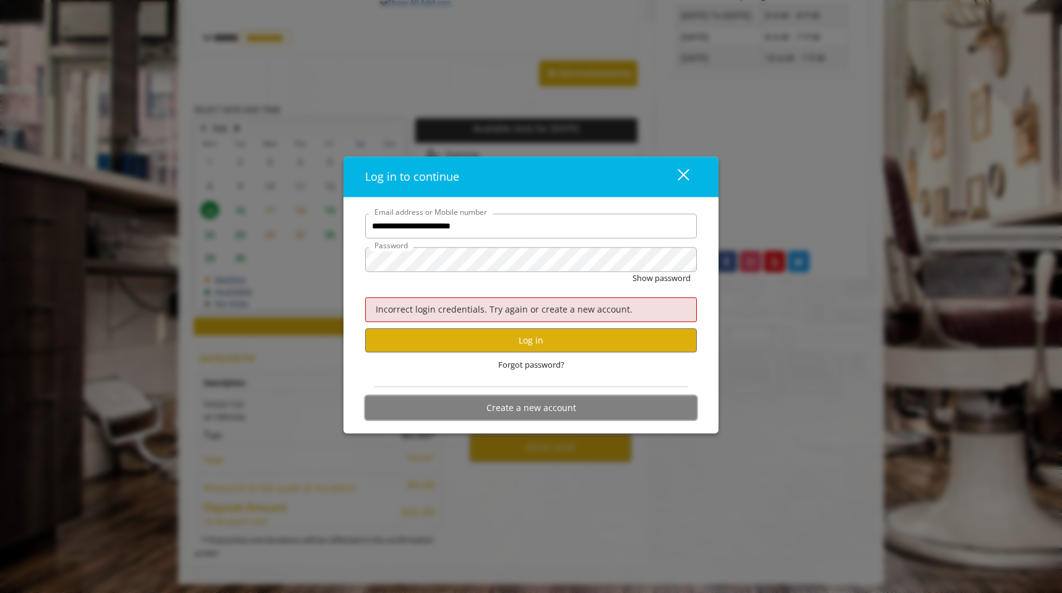
click at [538, 411] on button "Create a new account" at bounding box center [531, 408] width 332 height 24
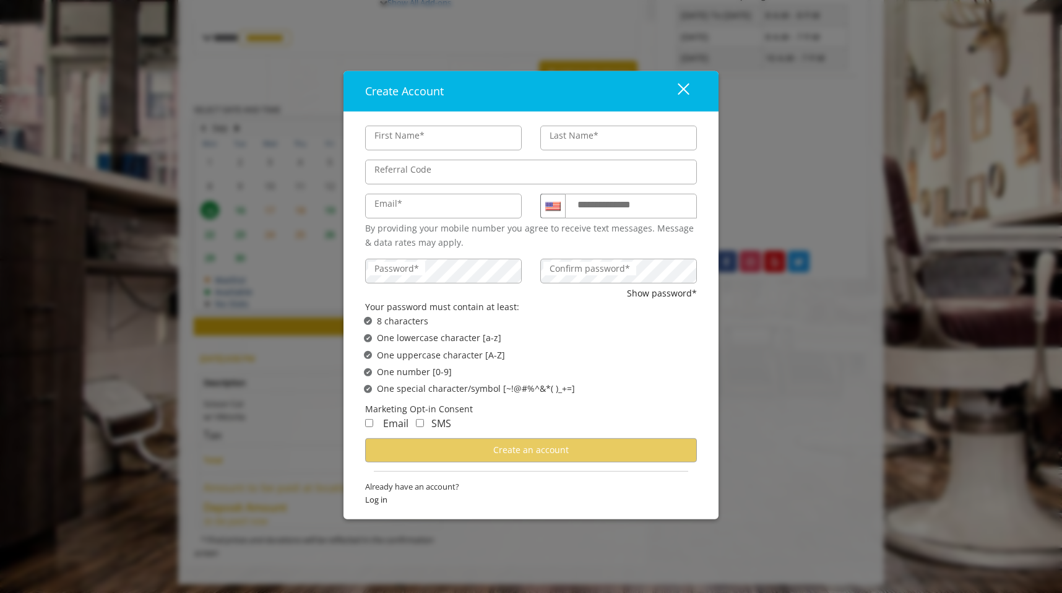
type input "******"
type input "********"
click at [419, 210] on input "Email*" at bounding box center [443, 206] width 157 height 25
drag, startPoint x: 474, startPoint y: 204, endPoint x: 334, endPoint y: 207, distance: 139.9
click at [334, 207] on div "**********" at bounding box center [531, 296] width 1062 height 593
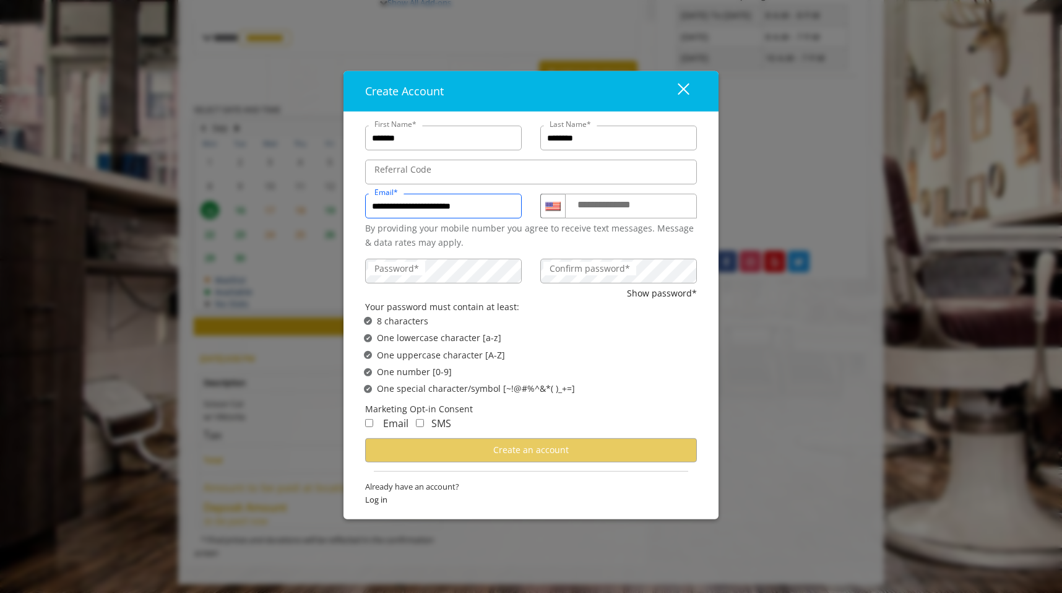
type input "**********"
click at [635, 369] on div "✔ Password not satisfies One number [0-9]" at bounding box center [535, 372] width 342 height 14
click at [613, 213] on input "**********" at bounding box center [631, 206] width 132 height 25
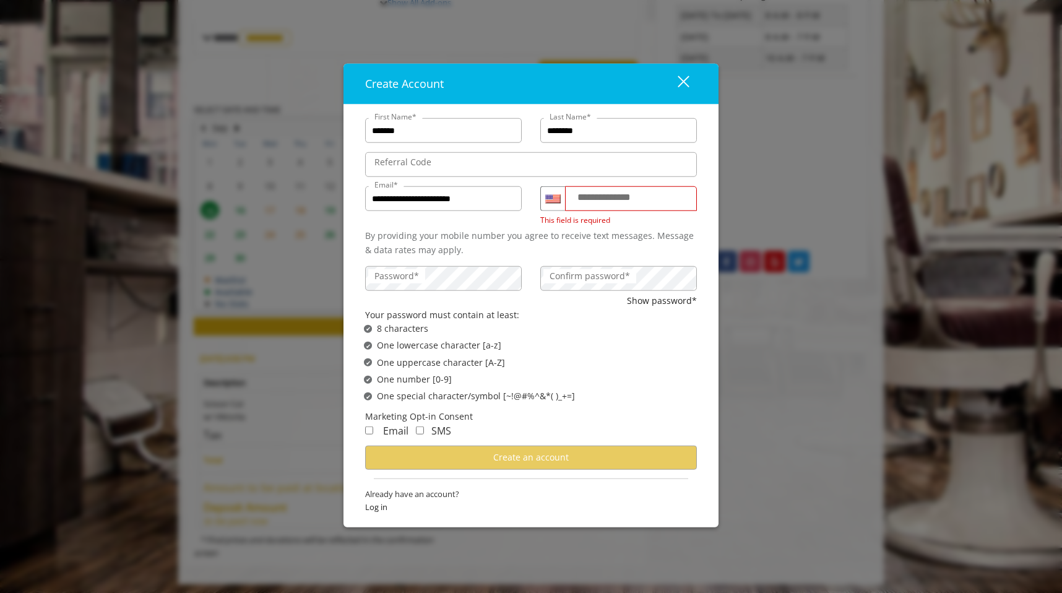
click at [782, 374] on div "**********" at bounding box center [531, 296] width 1062 height 593
click at [686, 82] on div "close" at bounding box center [675, 83] width 25 height 19
